Goal: Task Accomplishment & Management: Use online tool/utility

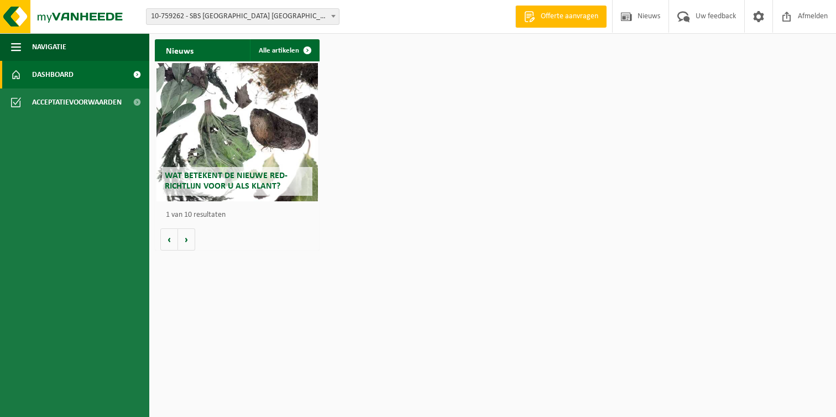
click at [215, 12] on span "10-759262 - SBS [GEOGRAPHIC_DATA] [GEOGRAPHIC_DATA]/GERT LATE NIGHT - [GEOGRAPH…" at bounding box center [243, 16] width 192 height 15
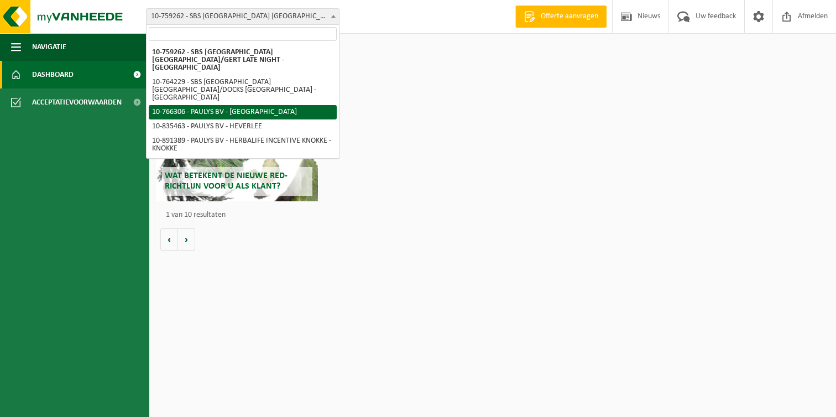
select select "19591"
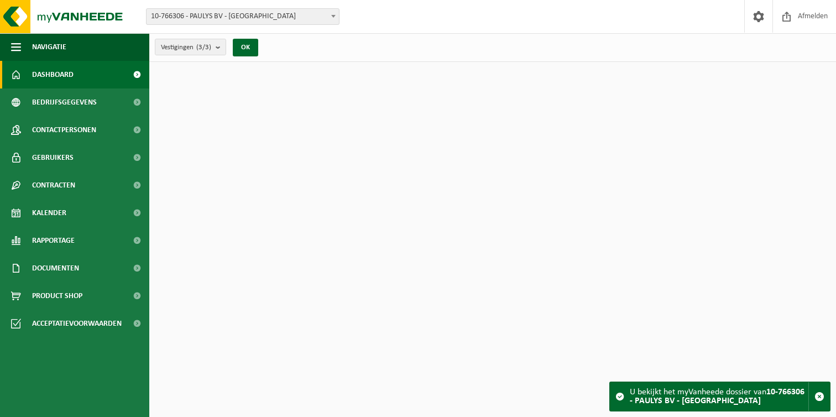
click at [228, 15] on span "10-766306 - PAULYS BV - [GEOGRAPHIC_DATA]" at bounding box center [243, 16] width 192 height 15
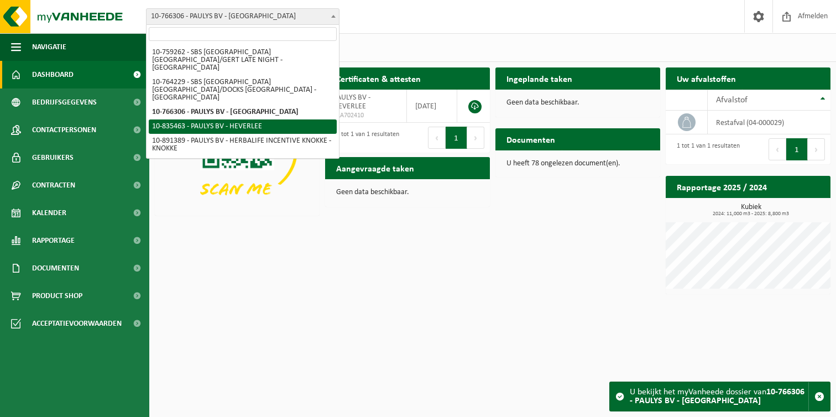
select select "90234"
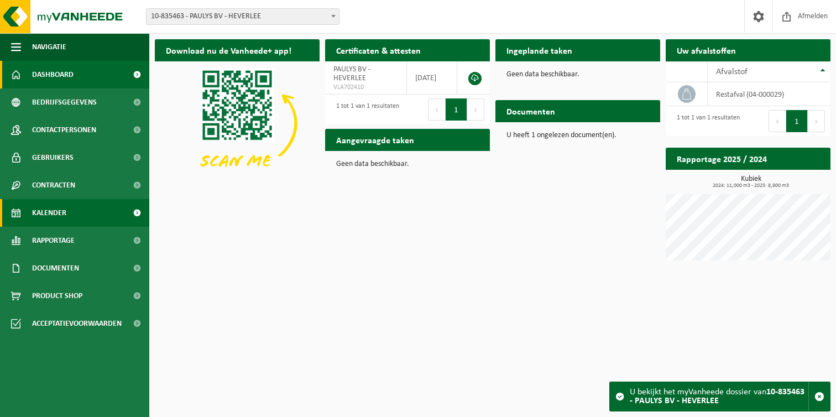
click at [62, 211] on span "Kalender" at bounding box center [49, 213] width 34 height 28
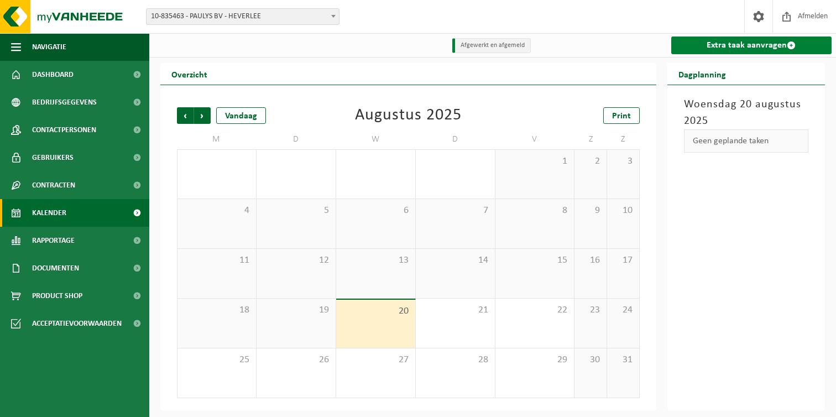
click at [735, 46] on link "Extra taak aanvragen" at bounding box center [751, 46] width 161 height 18
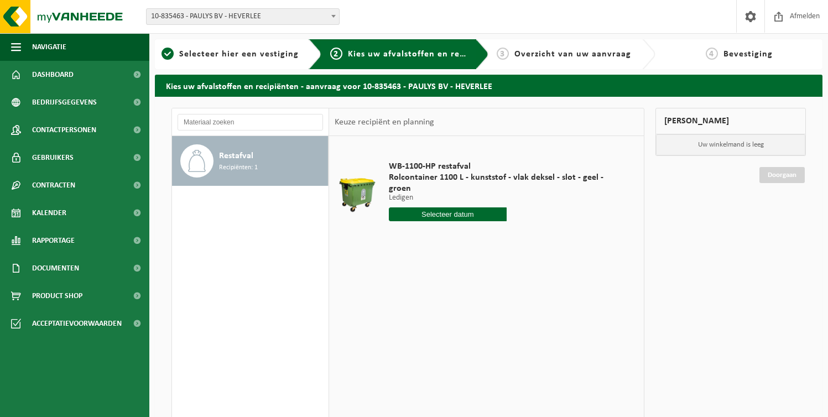
click at [407, 207] on input "text" at bounding box center [448, 214] width 118 height 14
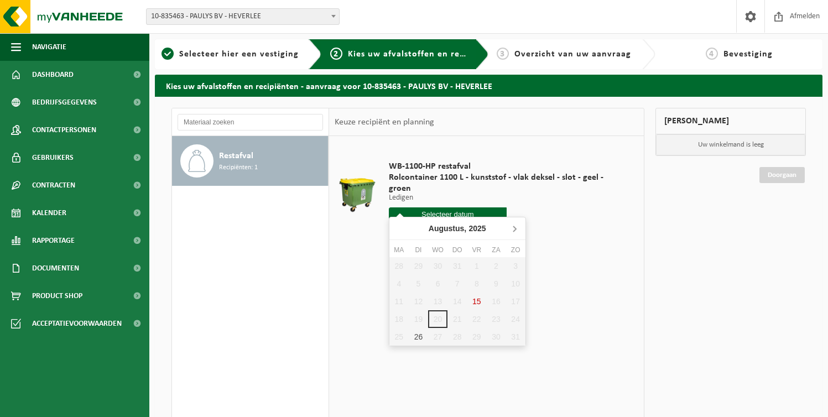
click at [516, 228] on icon at bounding box center [515, 229] width 18 height 18
click at [419, 264] on div "2" at bounding box center [418, 266] width 19 height 18
type input "Van [DATE]"
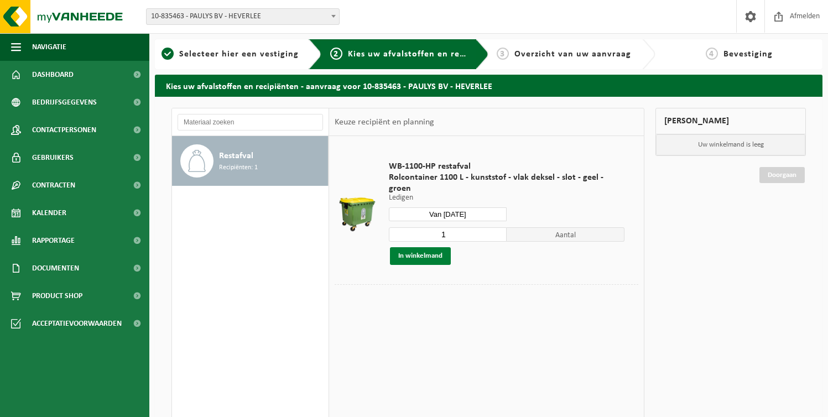
click at [425, 247] on button "In winkelmand" at bounding box center [420, 256] width 61 height 18
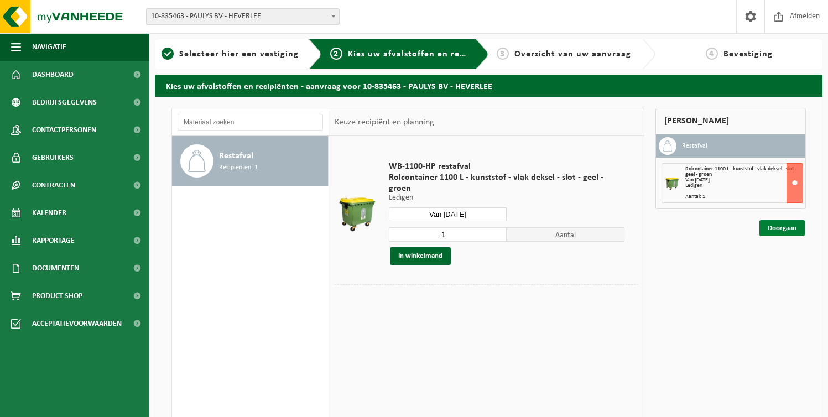
click at [768, 226] on link "Doorgaan" at bounding box center [781, 228] width 45 height 16
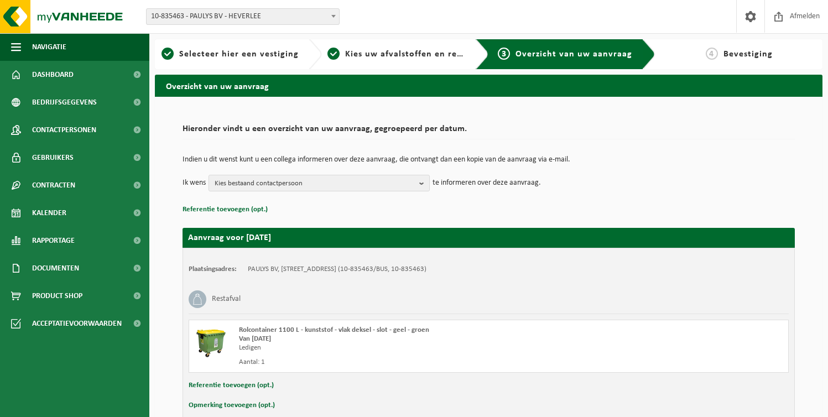
scroll to position [58, 0]
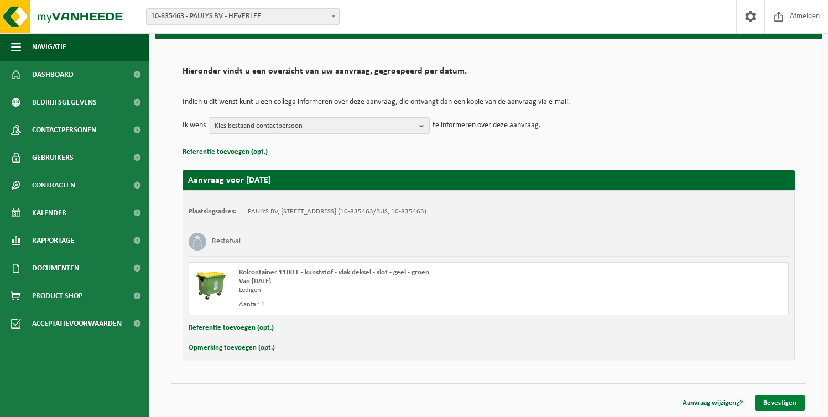
click at [775, 404] on link "Bevestigen" at bounding box center [780, 403] width 50 height 16
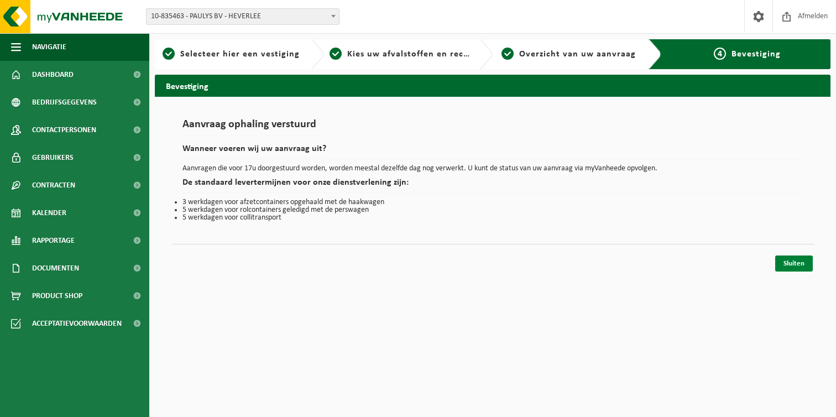
click at [787, 266] on link "Sluiten" at bounding box center [794, 264] width 38 height 16
